Goal: Task Accomplishment & Management: Use online tool/utility

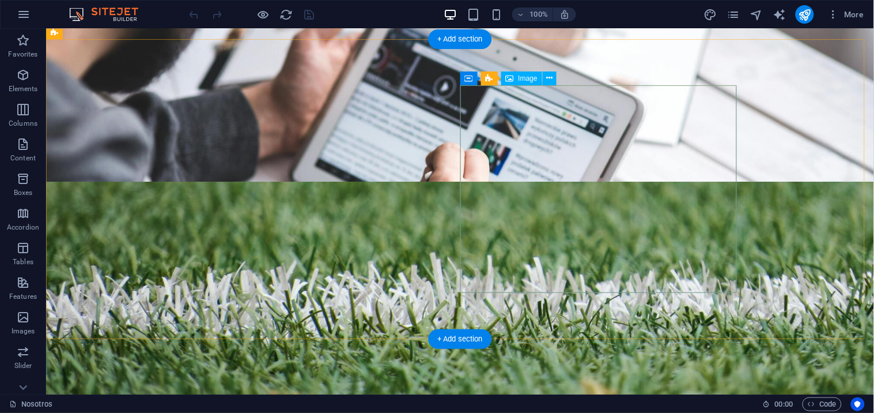
scroll to position [1626, 0]
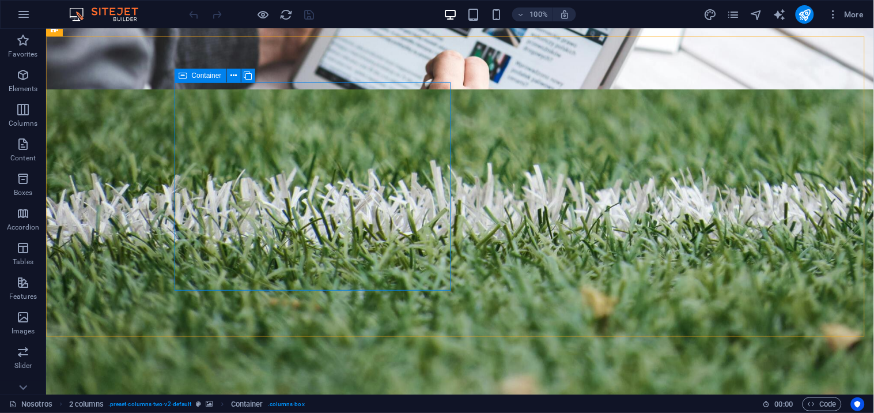
click at [205, 77] on span "Container" at bounding box center [207, 75] width 30 height 7
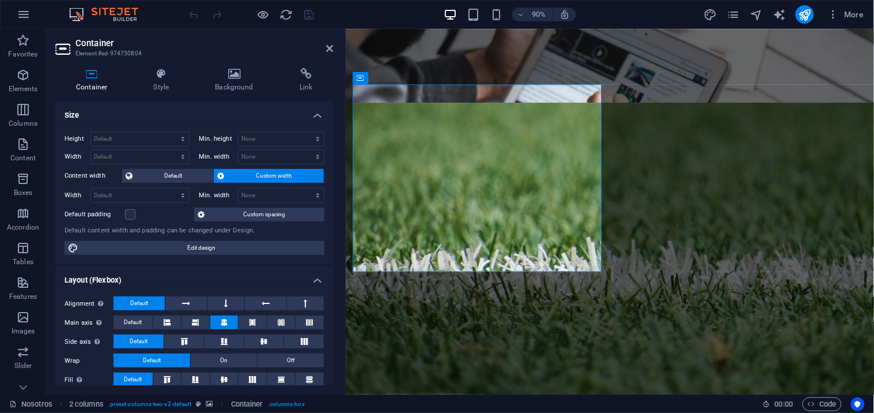
click at [100, 78] on icon at bounding box center [91, 74] width 73 height 12
click at [244, 73] on icon at bounding box center [234, 74] width 80 height 12
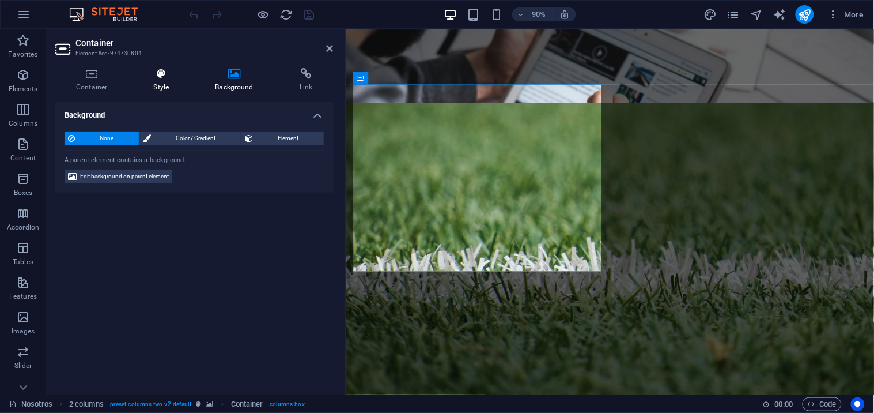
click at [160, 76] on icon at bounding box center [161, 74] width 57 height 12
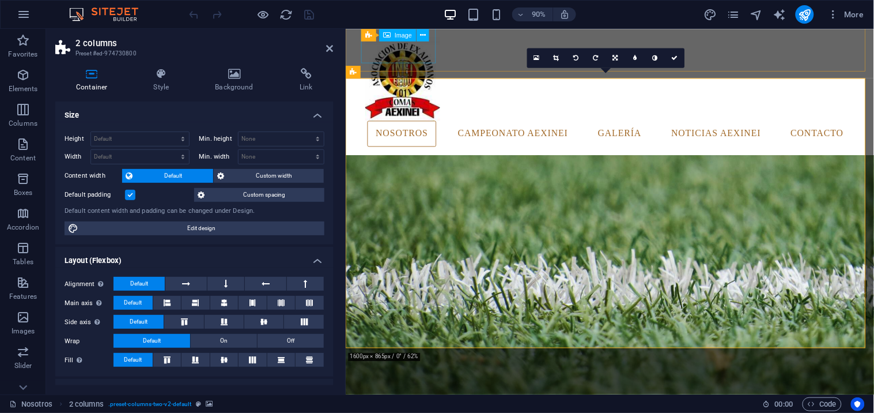
scroll to position [1586, 0]
click at [352, 68] on icon at bounding box center [353, 72] width 7 height 13
click at [161, 73] on icon at bounding box center [161, 74] width 57 height 12
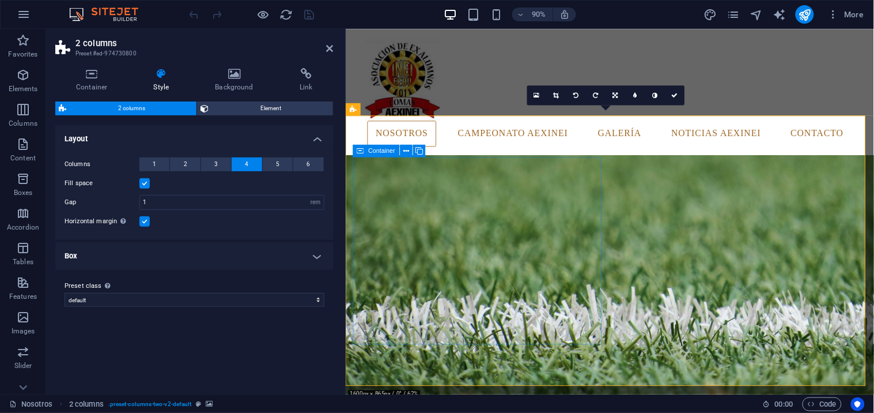
scroll to position [1544, 0]
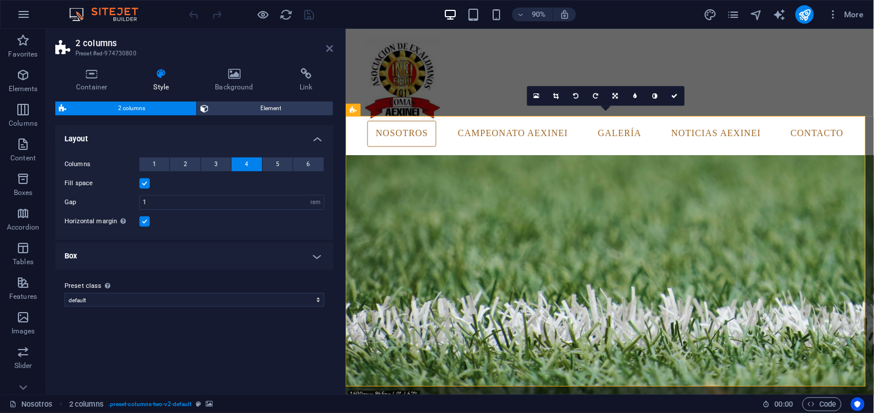
click at [332, 44] on icon at bounding box center [330, 48] width 7 height 9
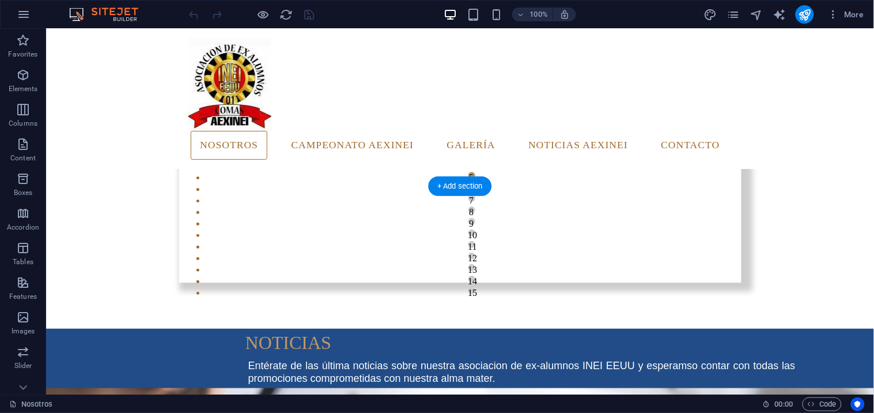
scroll to position [1092, 0]
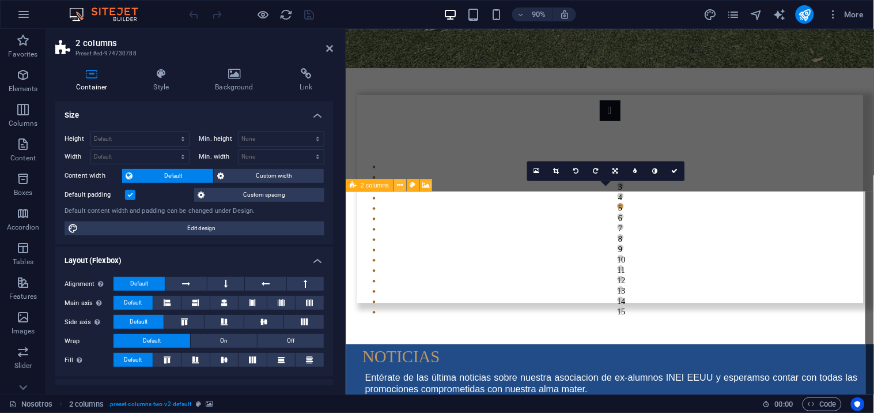
click at [399, 187] on icon at bounding box center [400, 184] width 6 height 11
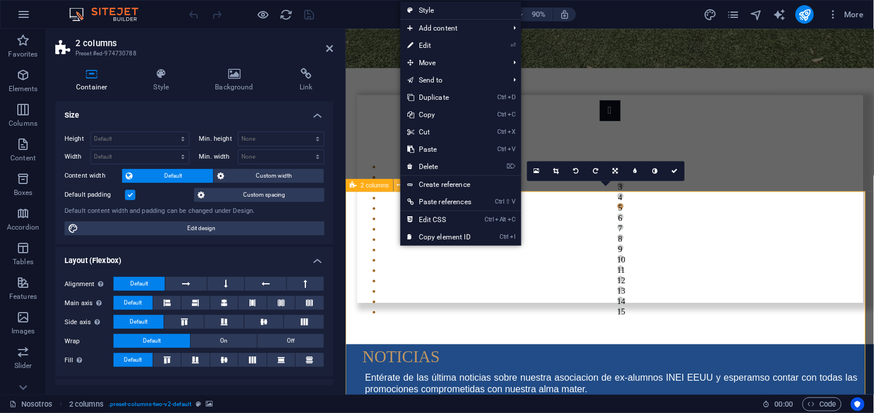
click at [399, 187] on icon at bounding box center [400, 184] width 6 height 11
click at [468, 91] on link "Ctrl D Duplicate" at bounding box center [439, 97] width 78 height 17
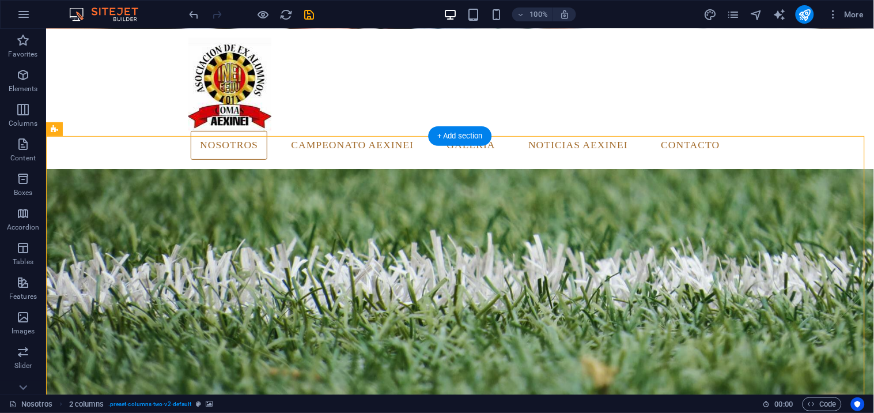
scroll to position [1525, 0]
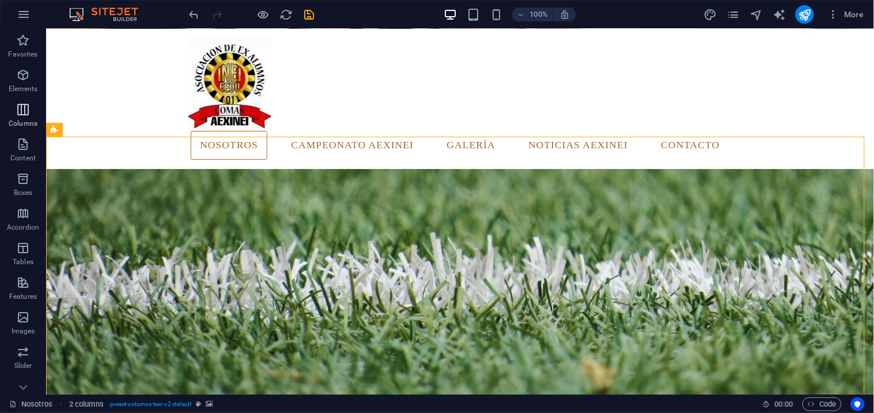
click at [29, 107] on icon "button" at bounding box center [23, 110] width 14 height 14
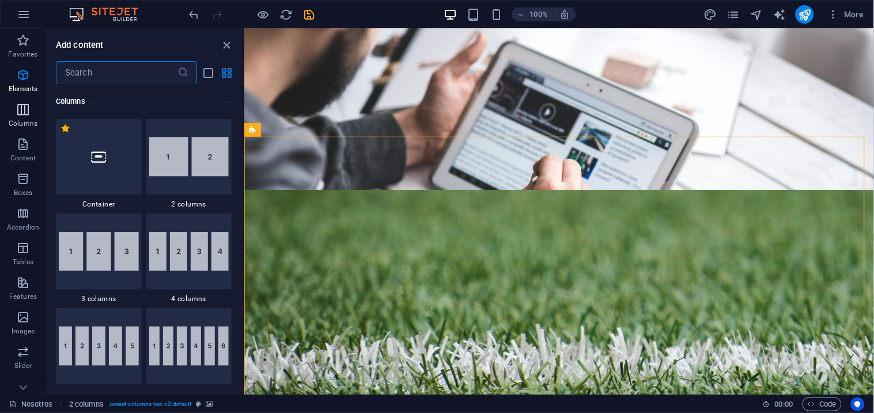
scroll to position [570, 0]
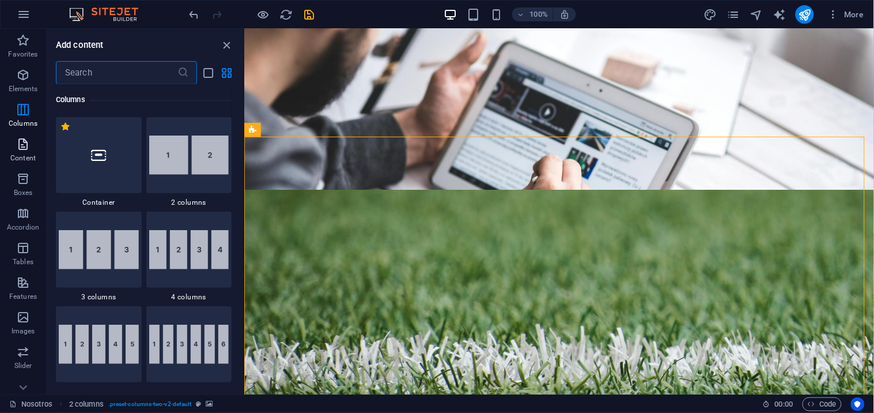
click at [33, 150] on span "Content" at bounding box center [23, 151] width 46 height 28
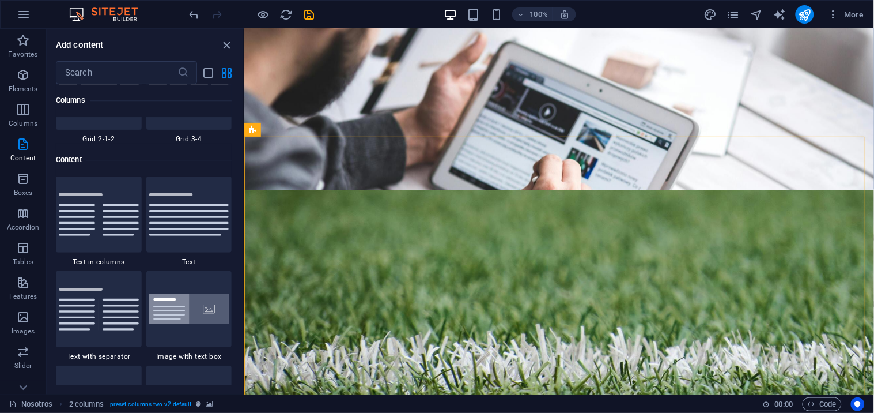
scroll to position [2015, 0]
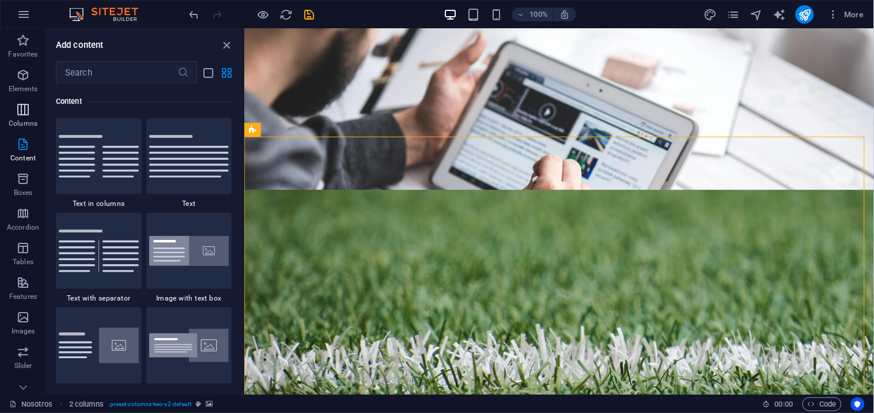
click at [25, 111] on icon "button" at bounding box center [23, 110] width 14 height 14
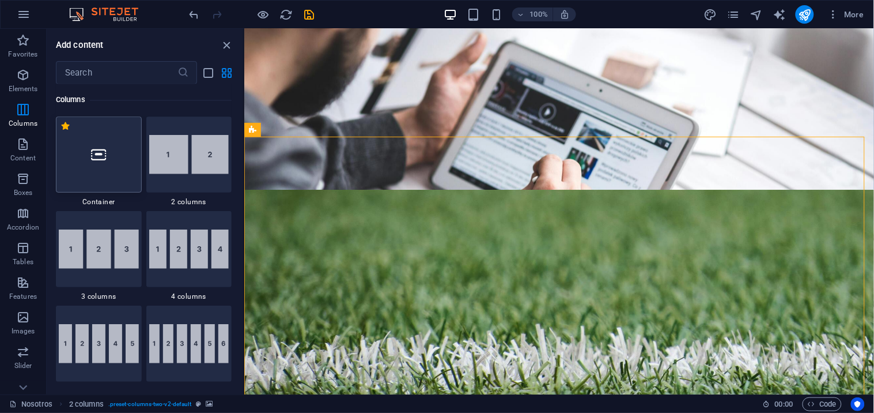
scroll to position [570, 0]
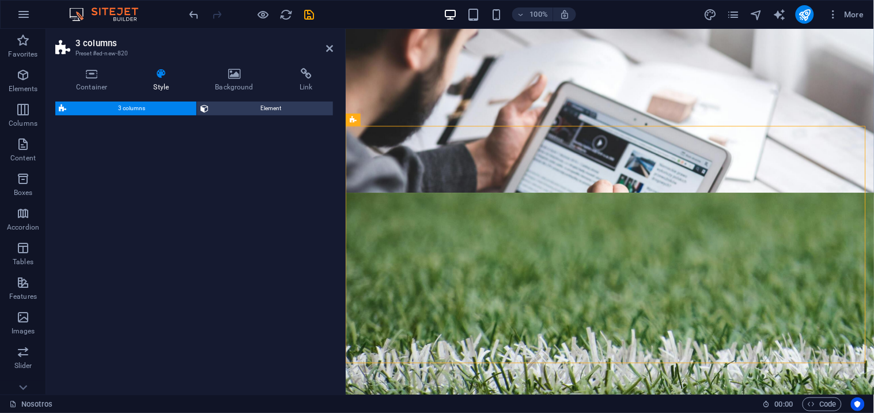
select select "rem"
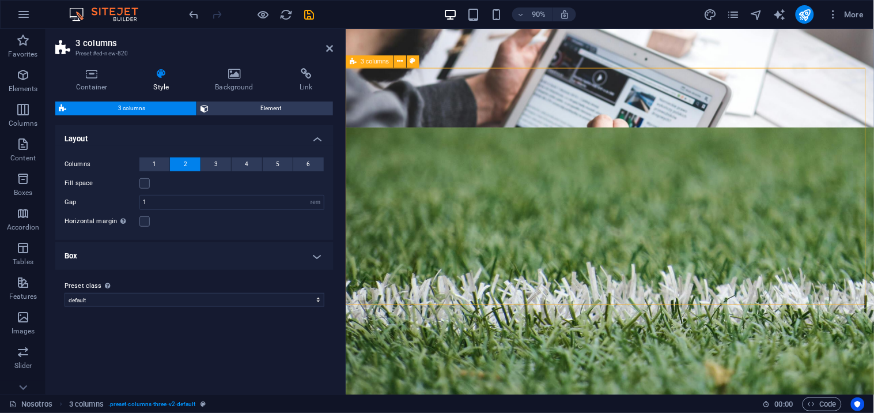
scroll to position [1598, 0]
click at [331, 49] on icon at bounding box center [330, 48] width 7 height 9
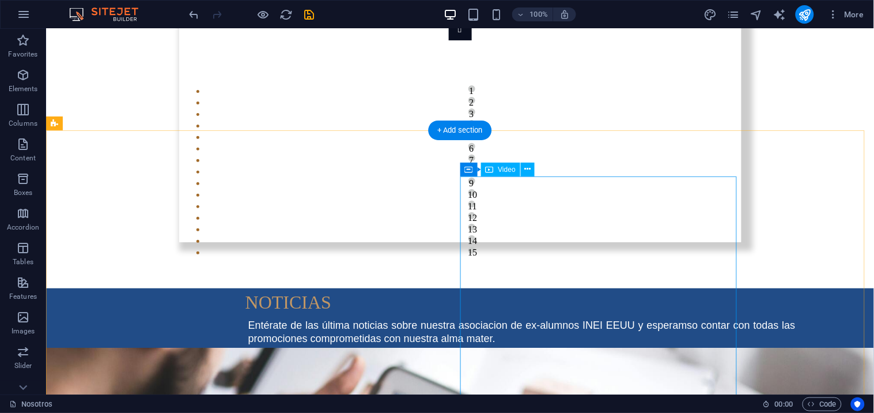
scroll to position [1163, 0]
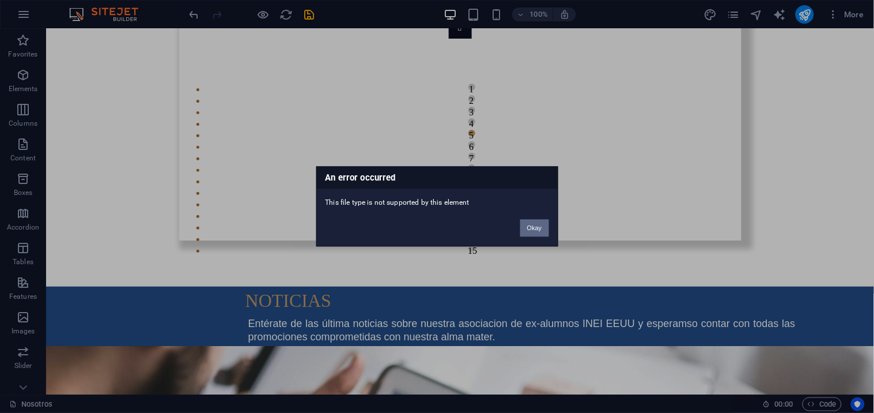
click at [534, 232] on button "Okay" at bounding box center [534, 228] width 29 height 17
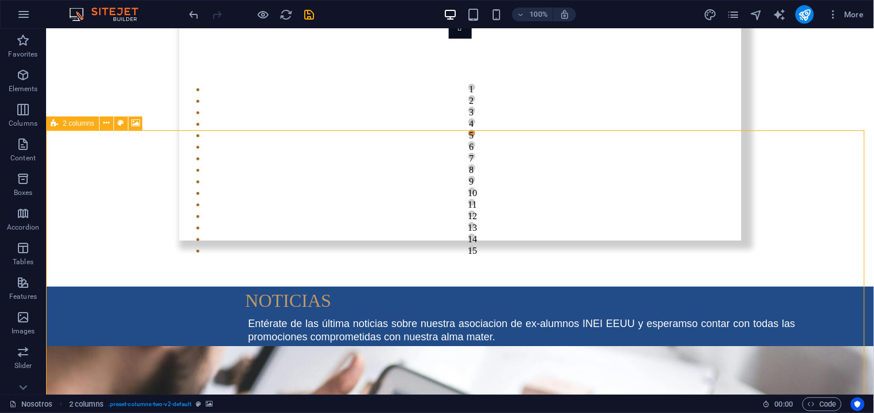
click at [50, 122] on div "2 columns" at bounding box center [72, 123] width 53 height 14
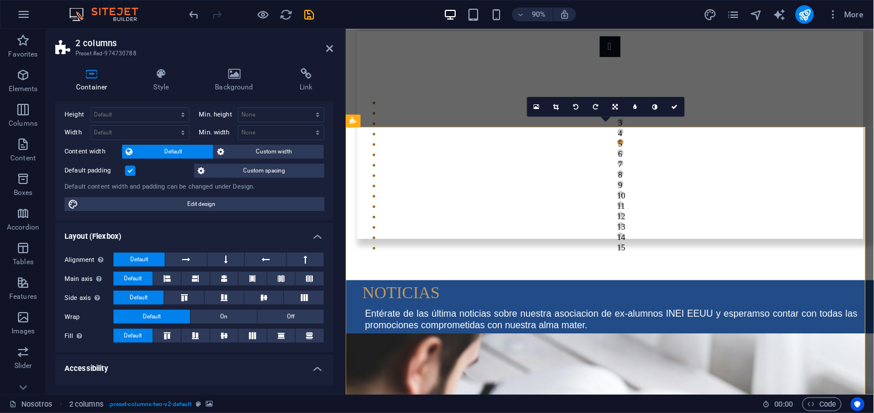
scroll to position [0, 0]
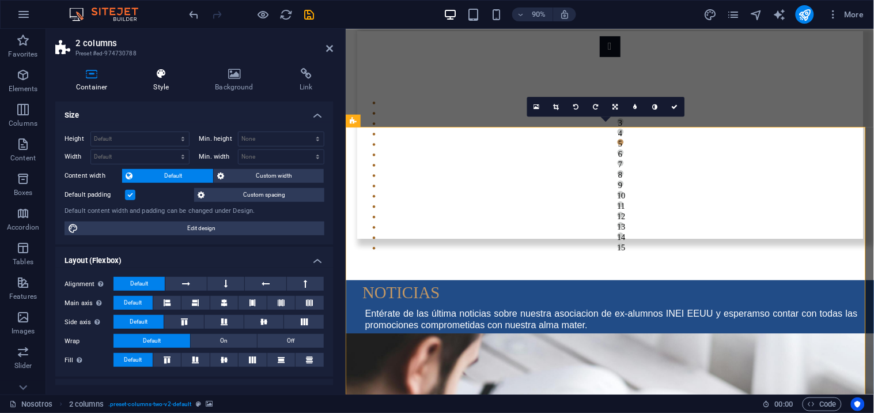
click at [153, 78] on icon at bounding box center [161, 74] width 57 height 12
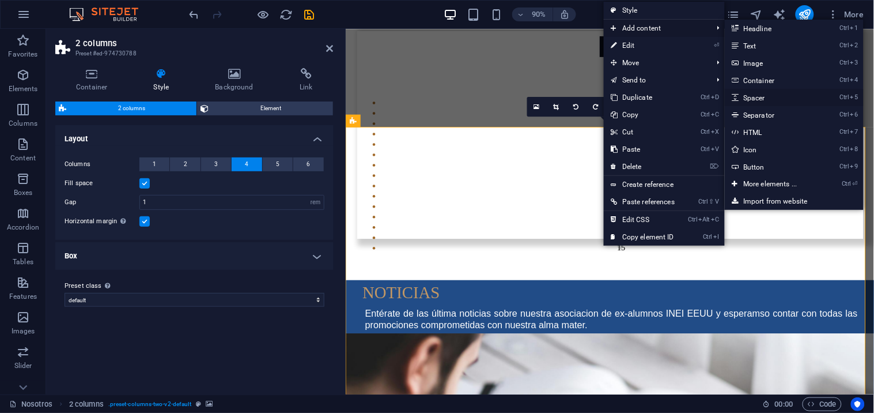
click at [756, 97] on link "Ctrl 5 Spacer" at bounding box center [772, 97] width 95 height 17
select select "px"
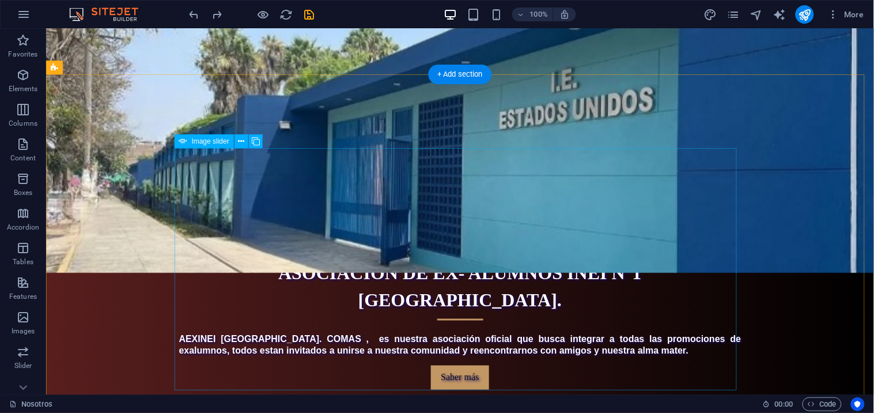
scroll to position [308, 0]
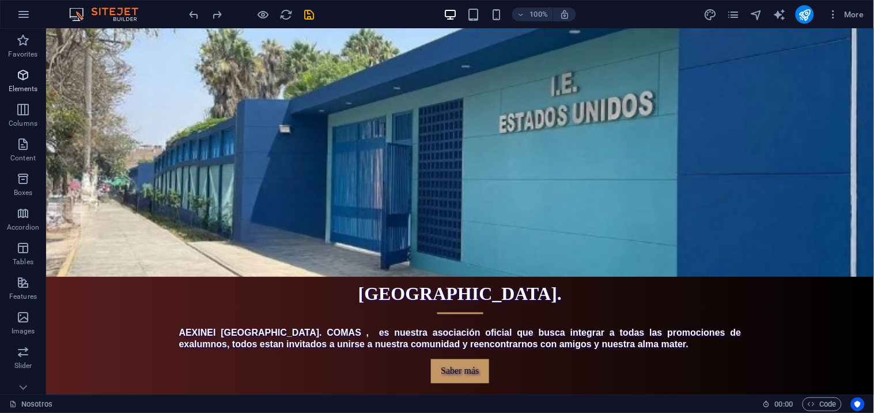
click at [29, 78] on icon "button" at bounding box center [23, 75] width 14 height 14
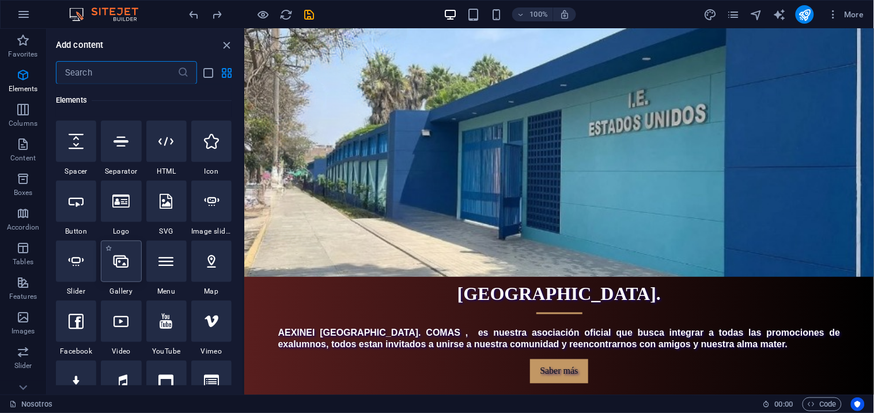
scroll to position [180, 0]
select select "%"
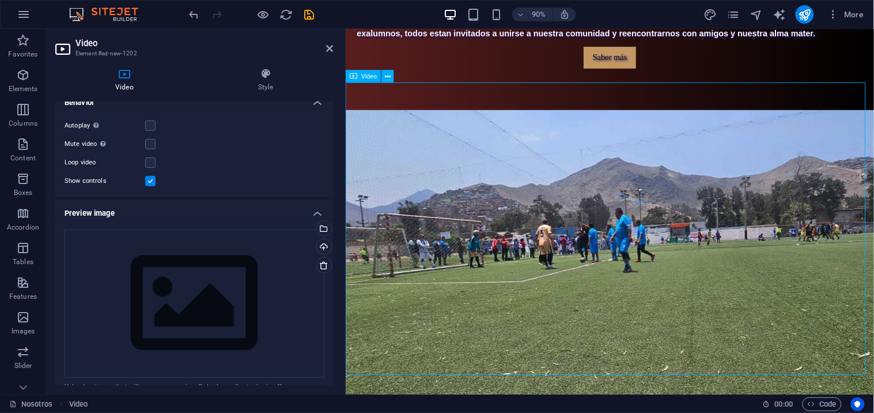
scroll to position [640, 0]
click at [223, 273] on div "Drag files here, click to choose files or select files from Files or our free s…" at bounding box center [195, 303] width 260 height 149
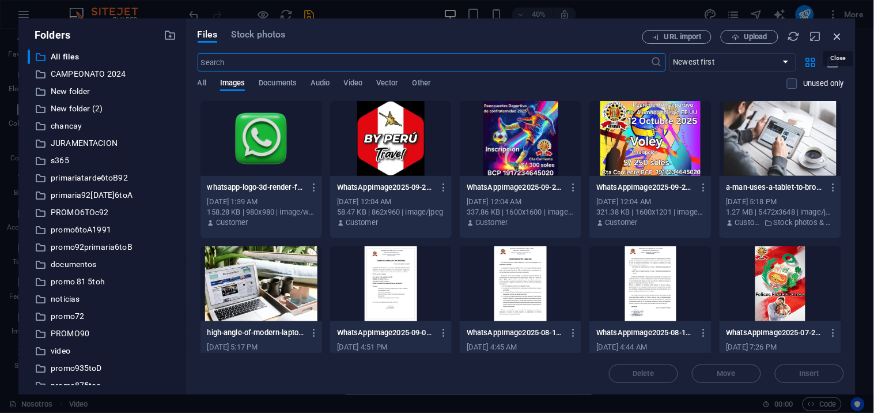
click at [838, 32] on icon "button" at bounding box center [837, 36] width 13 height 13
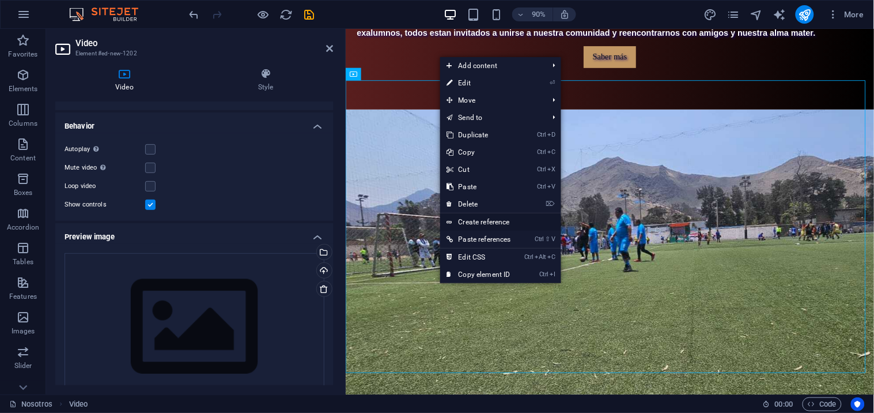
click at [535, 213] on link "Create reference" at bounding box center [500, 221] width 121 height 17
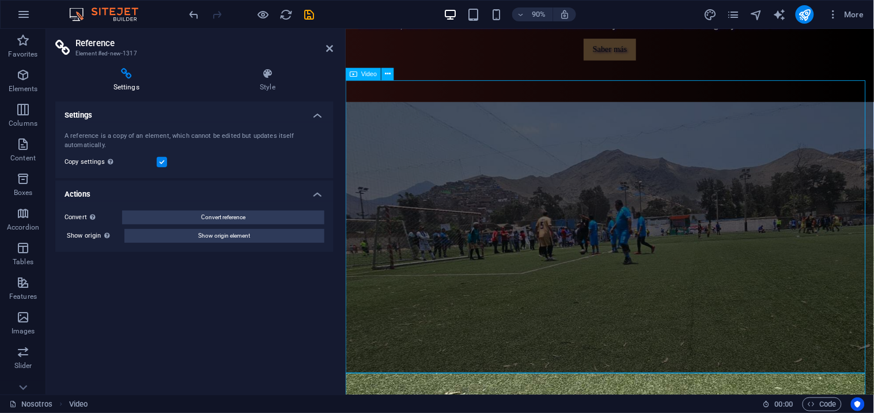
select select "%"
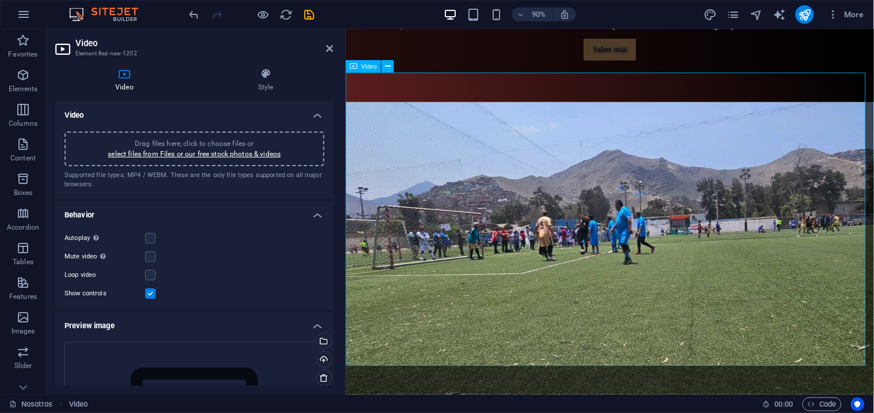
click at [263, 146] on div "Drag files here, click to choose files or select files from Files or our free s…" at bounding box center [194, 148] width 246 height 21
click at [235, 133] on div "Drag files here, click to choose files or select files from Files or our free s…" at bounding box center [195, 148] width 260 height 35
click at [302, 144] on div "Drag files here, click to choose files or select files from Files or our free s…" at bounding box center [194, 148] width 246 height 21
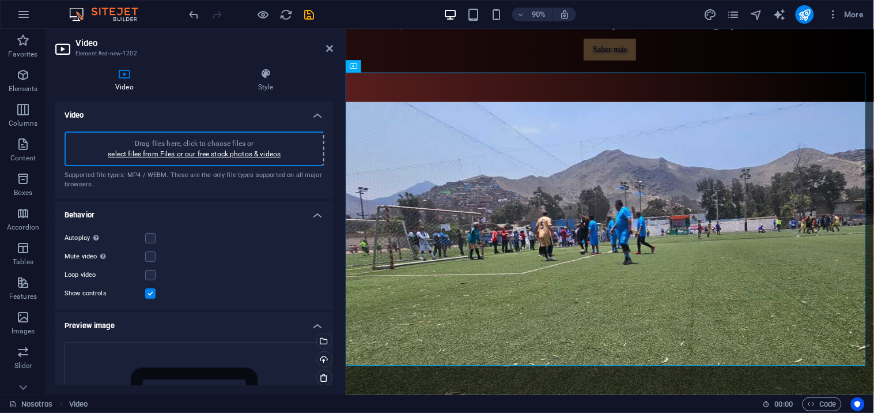
click at [217, 41] on h2 "Video" at bounding box center [204, 43] width 258 height 10
drag, startPoint x: 302, startPoint y: 144, endPoint x: 217, endPoint y: 41, distance: 133.0
click at [217, 41] on h2 "Video" at bounding box center [204, 43] width 258 height 10
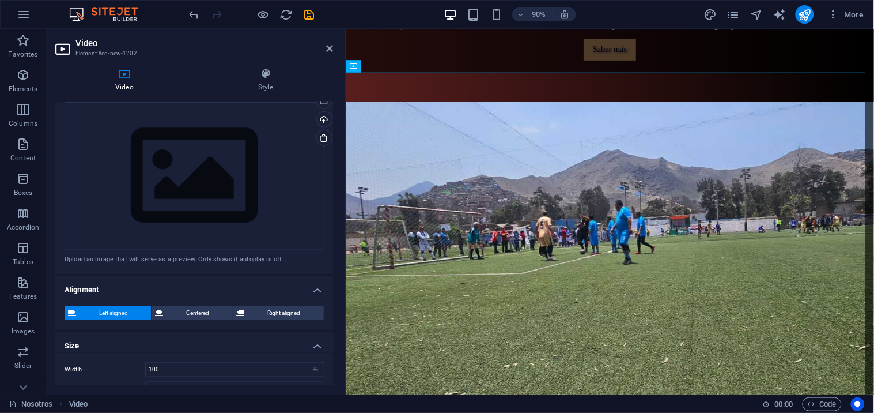
scroll to position [288, 0]
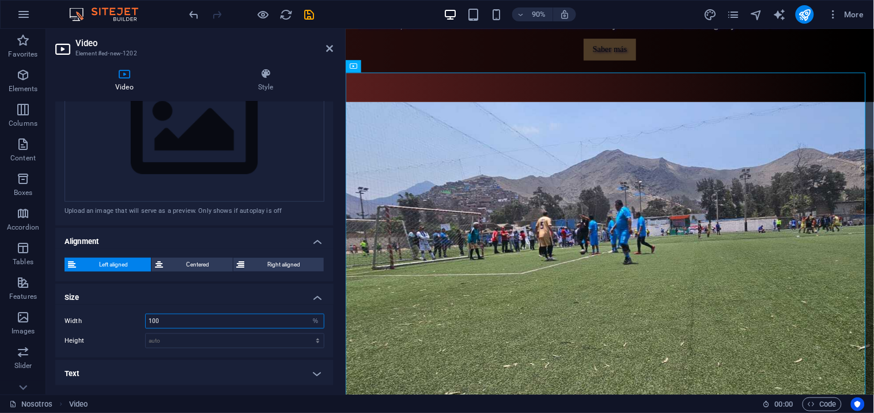
click at [177, 320] on input "100" at bounding box center [235, 321] width 178 height 14
type input "1"
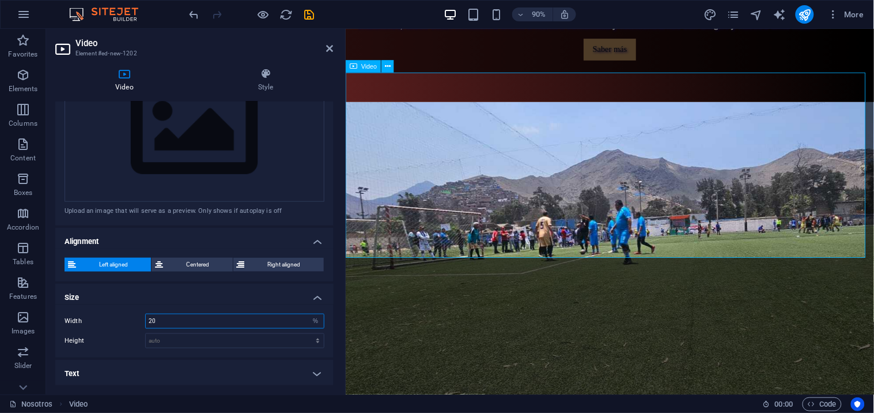
type input "20"
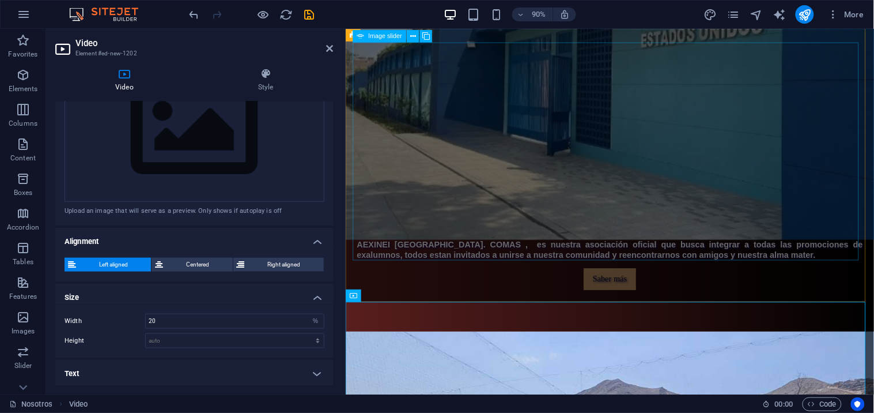
scroll to position [393, 0]
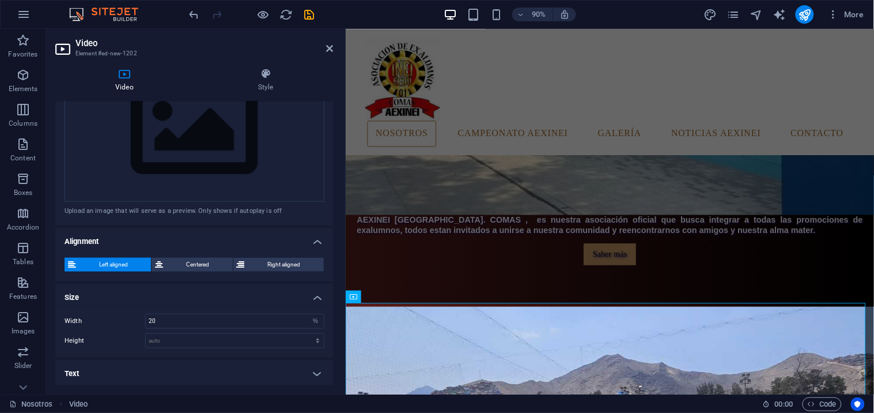
select select "region"
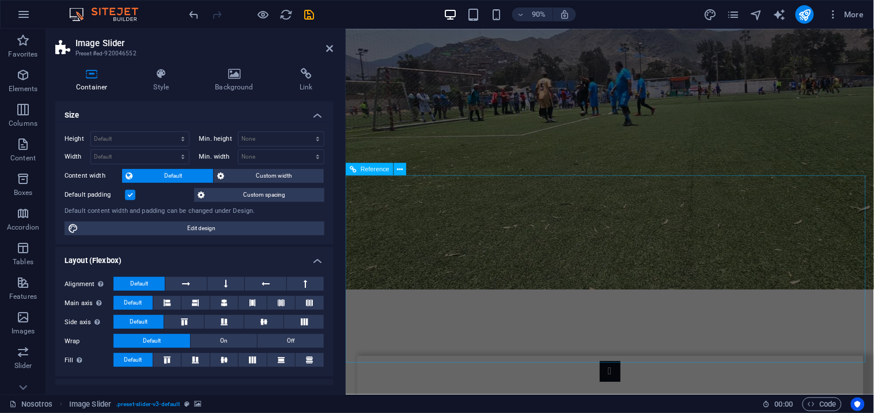
scroll to position [804, 0]
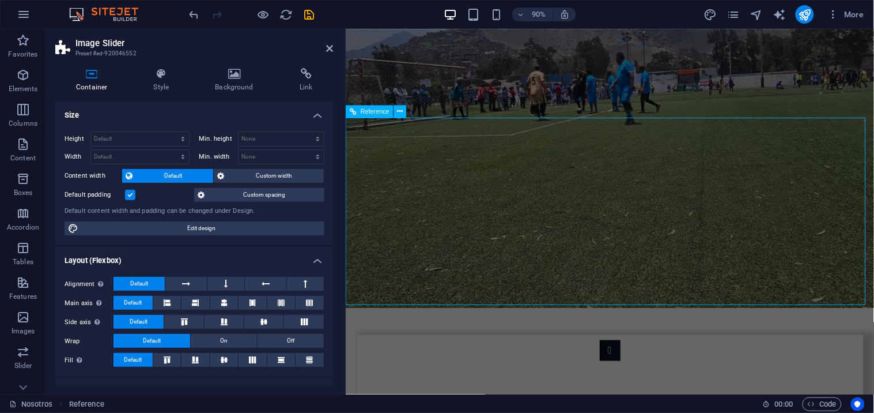
scroll to position [796, 0]
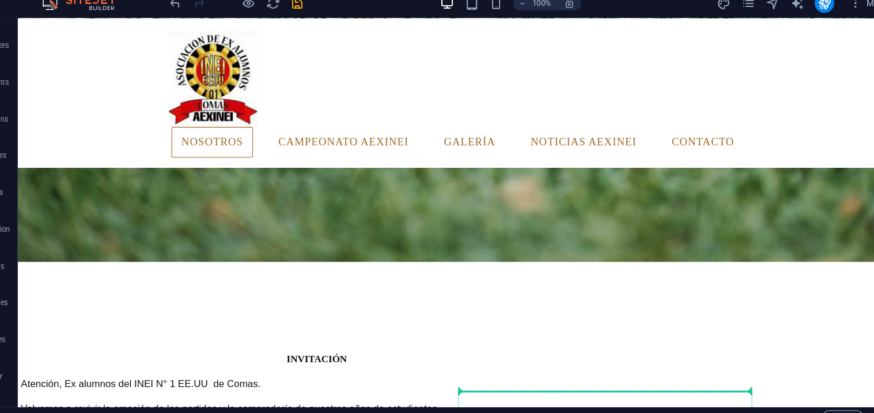
scroll to position [1865, 0]
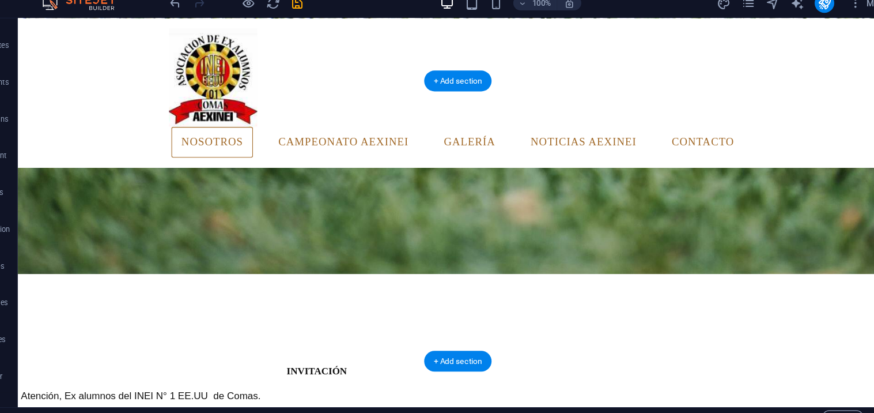
drag, startPoint x: 451, startPoint y: 159, endPoint x: 580, endPoint y: 169, distance: 128.9
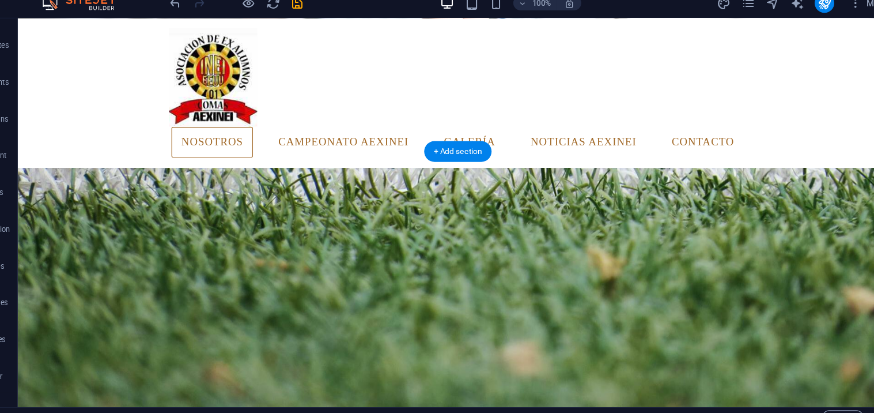
scroll to position [1546, 0]
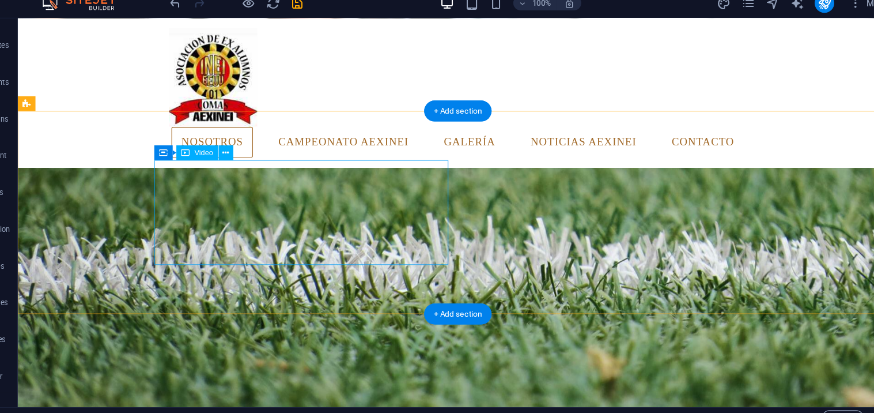
select select "%"
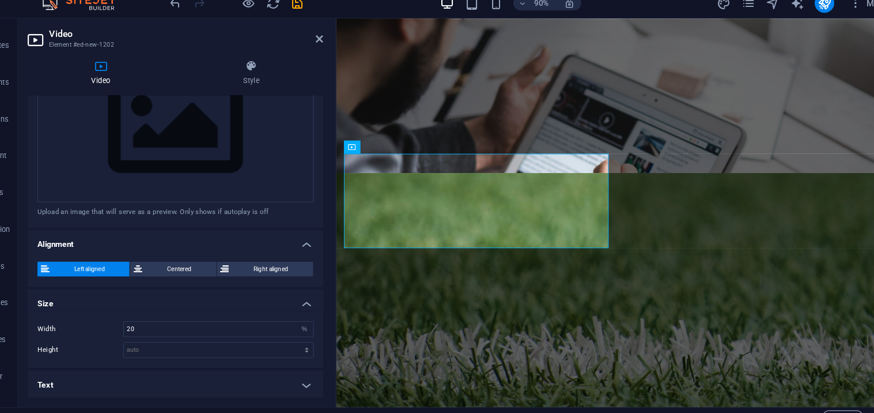
scroll to position [287, 0]
click at [162, 318] on input "20" at bounding box center [235, 322] width 178 height 14
type input "2"
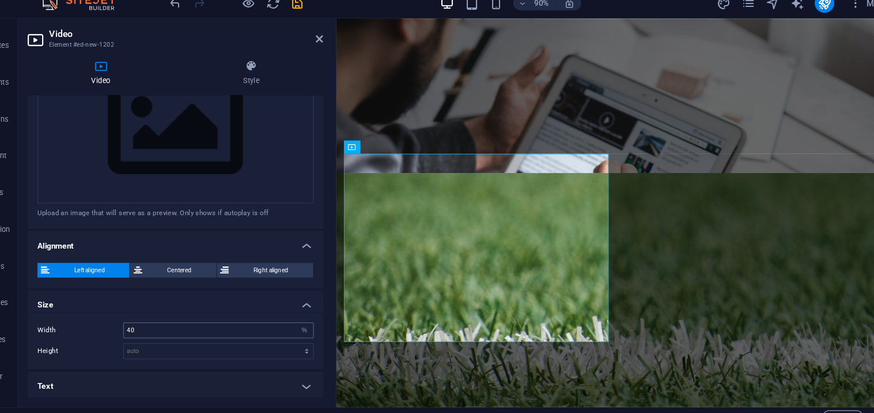
click at [172, 326] on div "40 auto px %" at bounding box center [234, 322] width 179 height 15
click at [173, 323] on input "40" at bounding box center [235, 322] width 178 height 14
type input "4"
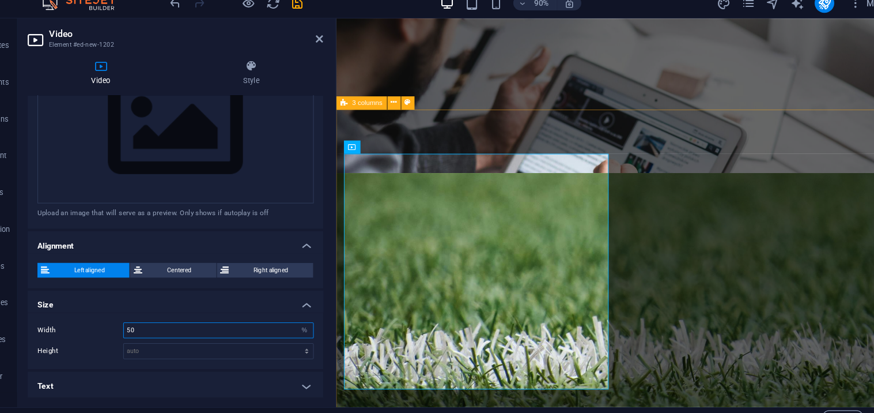
type input "50"
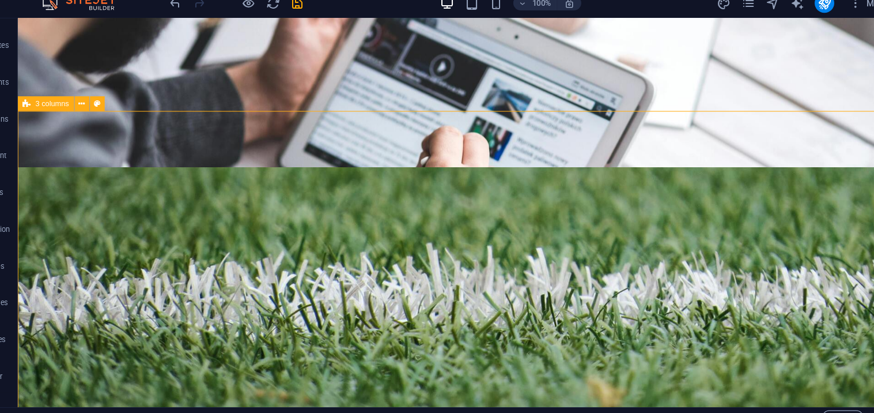
select select "rem"
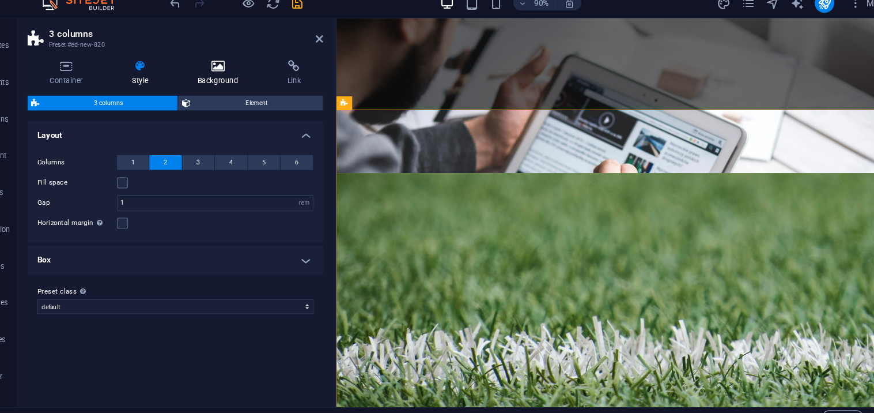
click at [235, 80] on h4 "Background" at bounding box center [236, 80] width 85 height 24
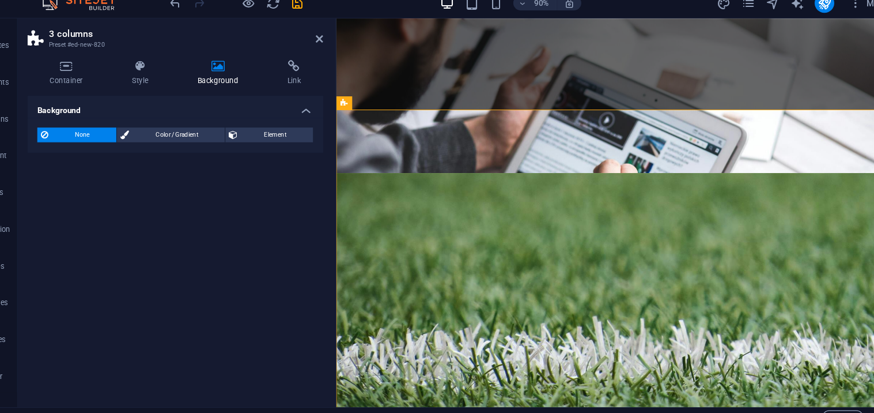
click at [240, 78] on icon at bounding box center [234, 74] width 80 height 12
click at [236, 80] on h4 "Background" at bounding box center [236, 80] width 85 height 24
click at [201, 135] on span "Color / Gradient" at bounding box center [195, 138] width 83 height 14
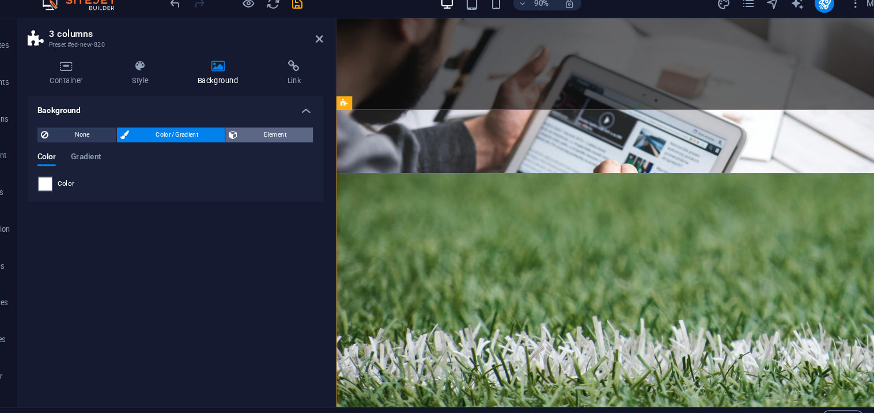
click at [296, 136] on span "Element" at bounding box center [288, 138] width 64 height 14
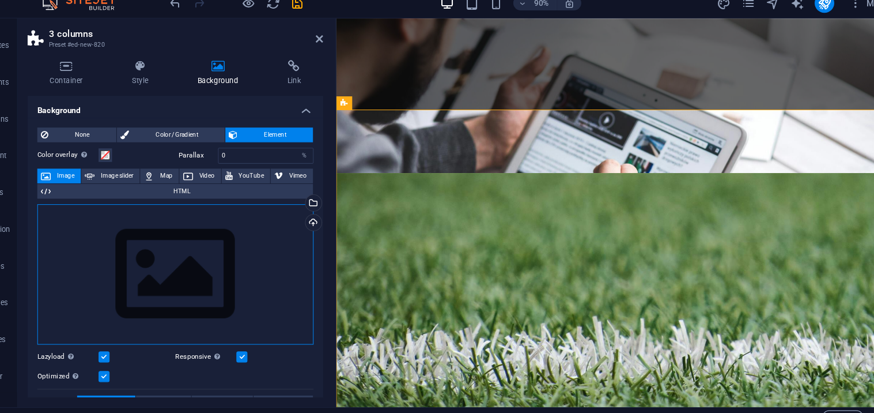
click at [151, 272] on div "Drag files here, click to choose files or select files from Files or our free s…" at bounding box center [195, 269] width 260 height 132
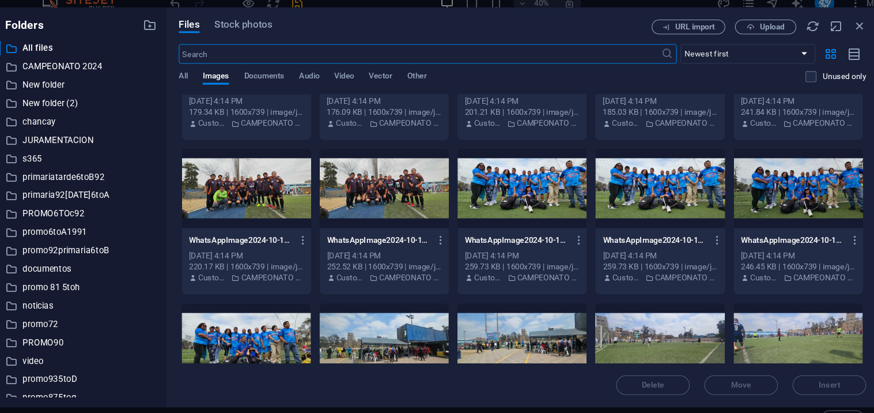
scroll to position [929, 0]
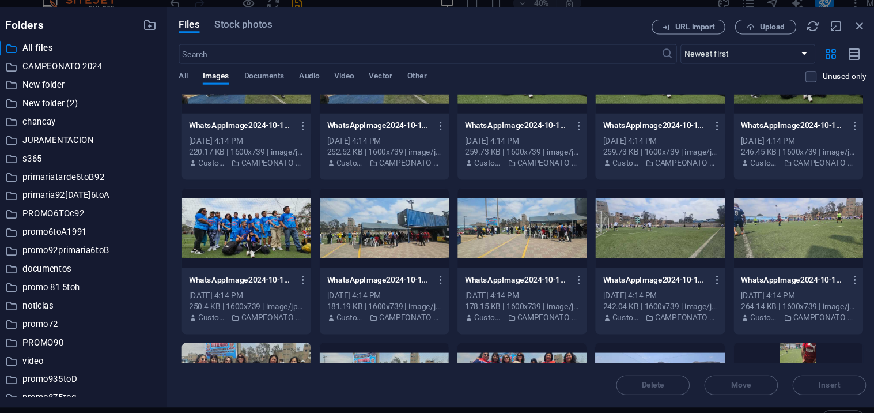
click at [644, 233] on div at bounding box center [650, 225] width 122 height 75
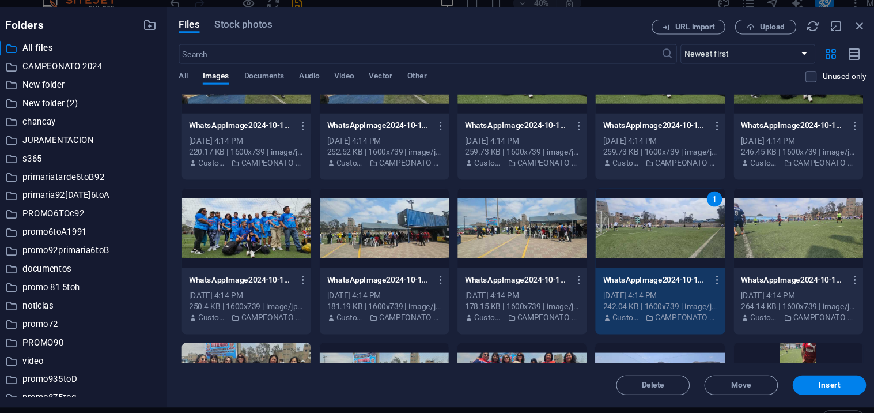
click at [644, 233] on div "1" at bounding box center [650, 225] width 122 height 75
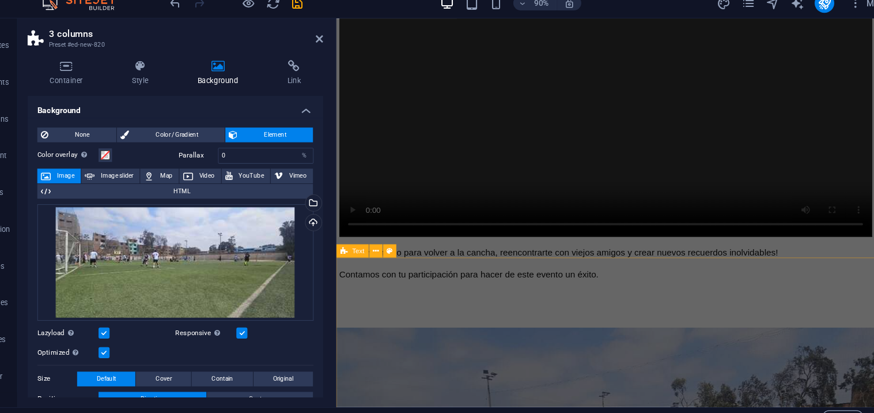
scroll to position [2399, 0]
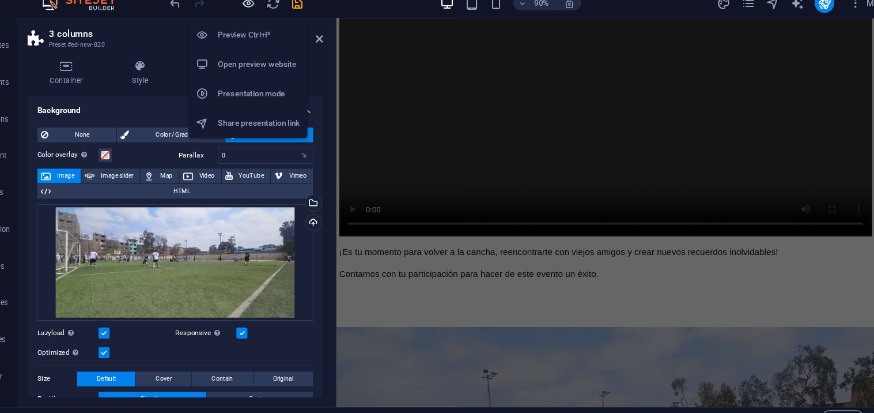
click at [264, 14] on icon "button" at bounding box center [263, 14] width 13 height 13
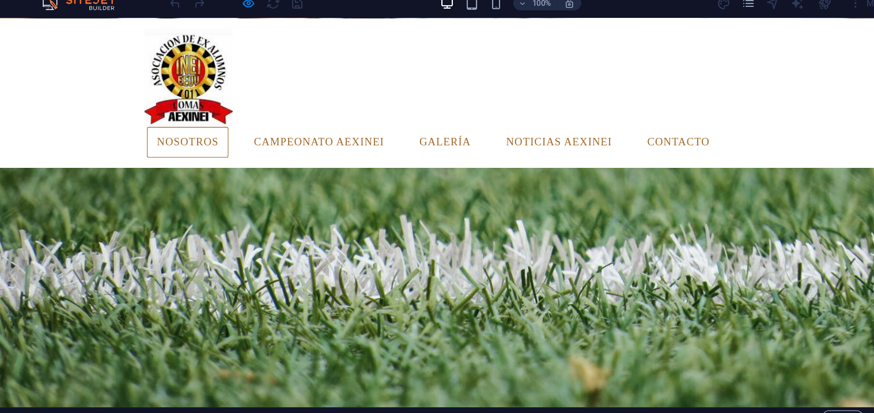
scroll to position [1506, 0]
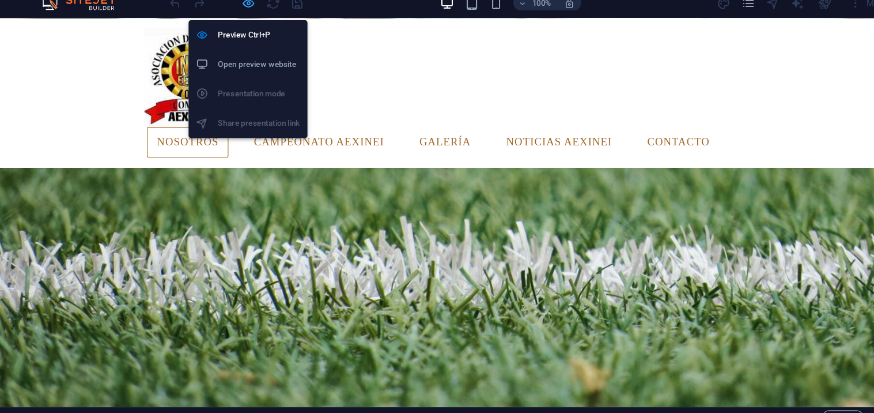
click at [264, 17] on icon "button" at bounding box center [263, 14] width 13 height 13
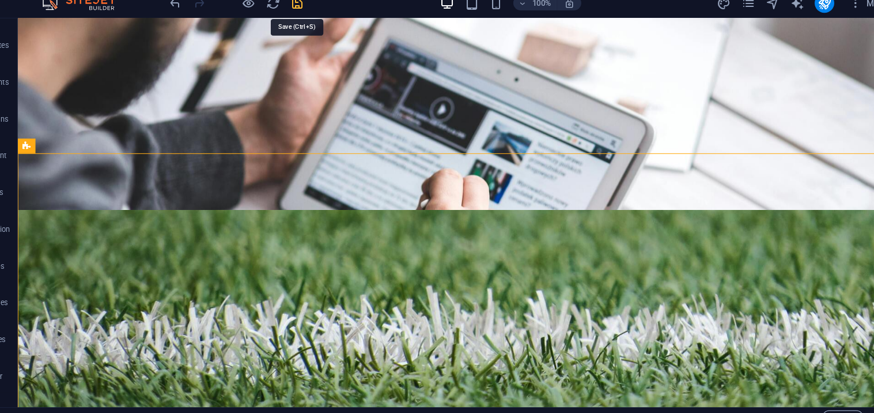
click at [305, 17] on icon "save" at bounding box center [309, 14] width 13 height 13
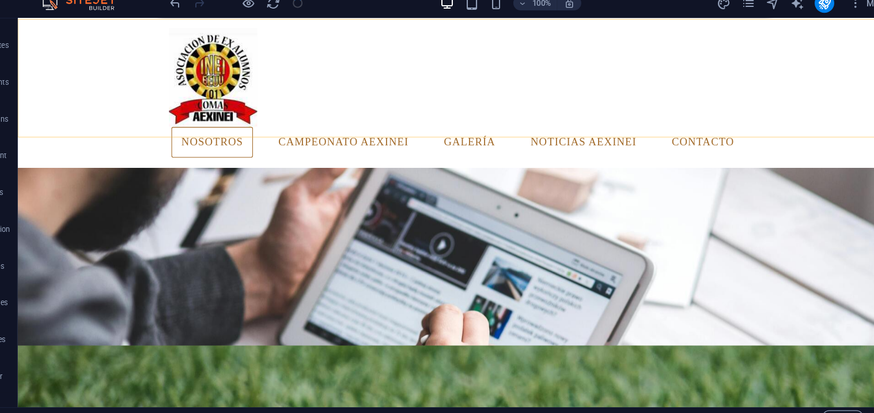
scroll to position [1350, 0]
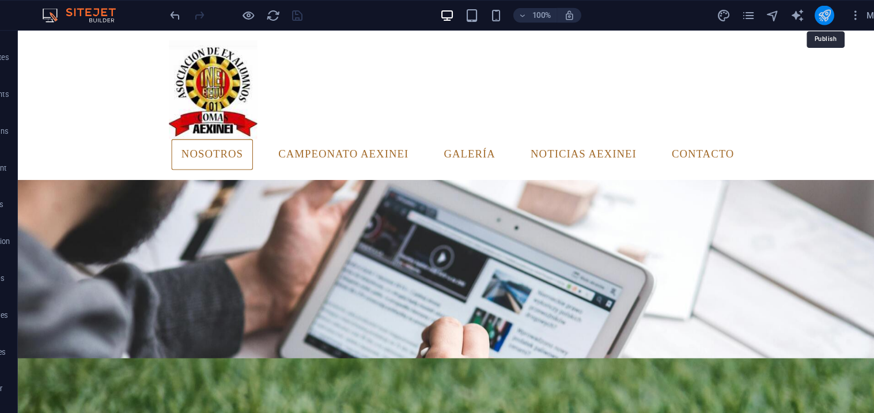
click at [803, 10] on icon "publish" at bounding box center [804, 14] width 13 height 13
